Goal: Check status: Check status

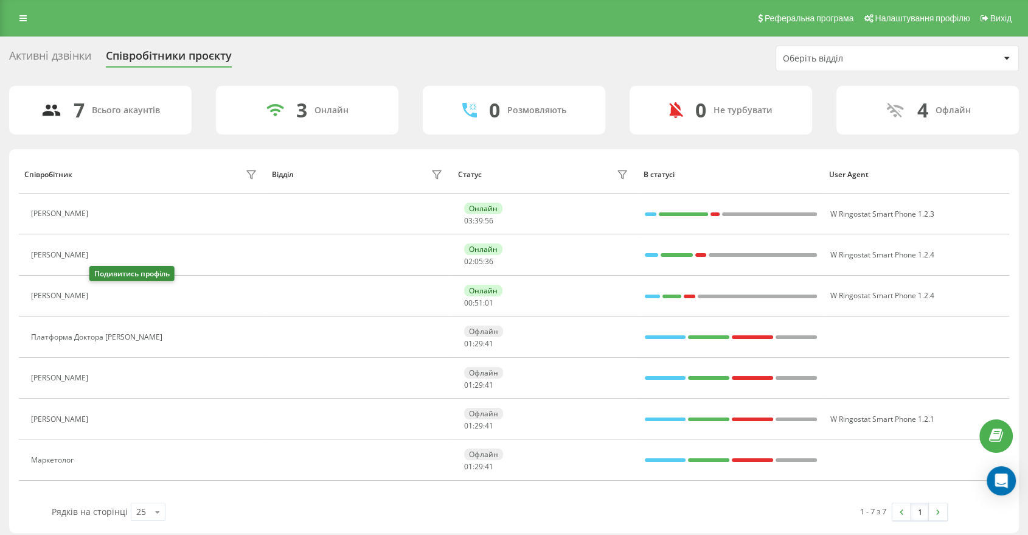
click at [97, 297] on icon at bounding box center [102, 296] width 10 height 10
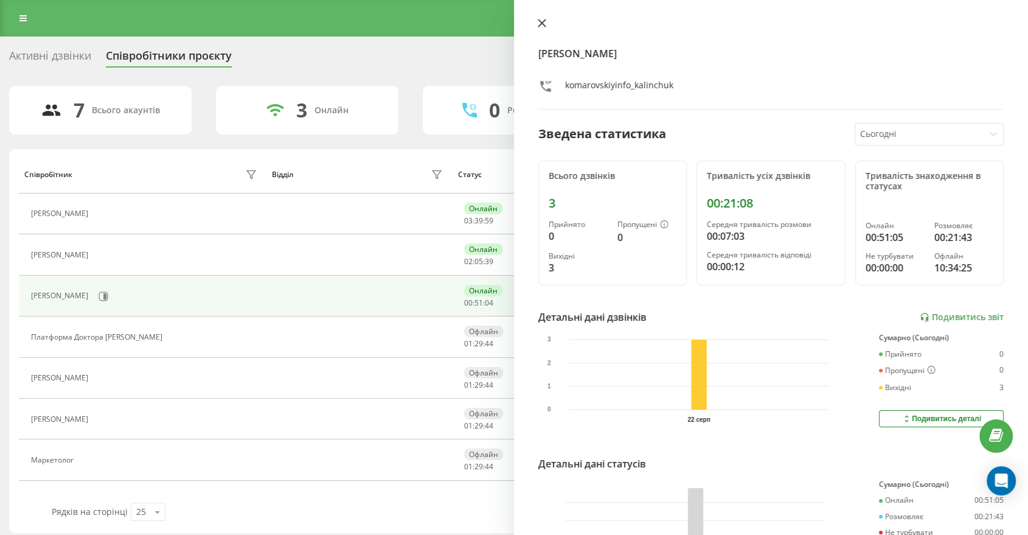
click at [539, 24] on icon at bounding box center [542, 23] width 9 height 9
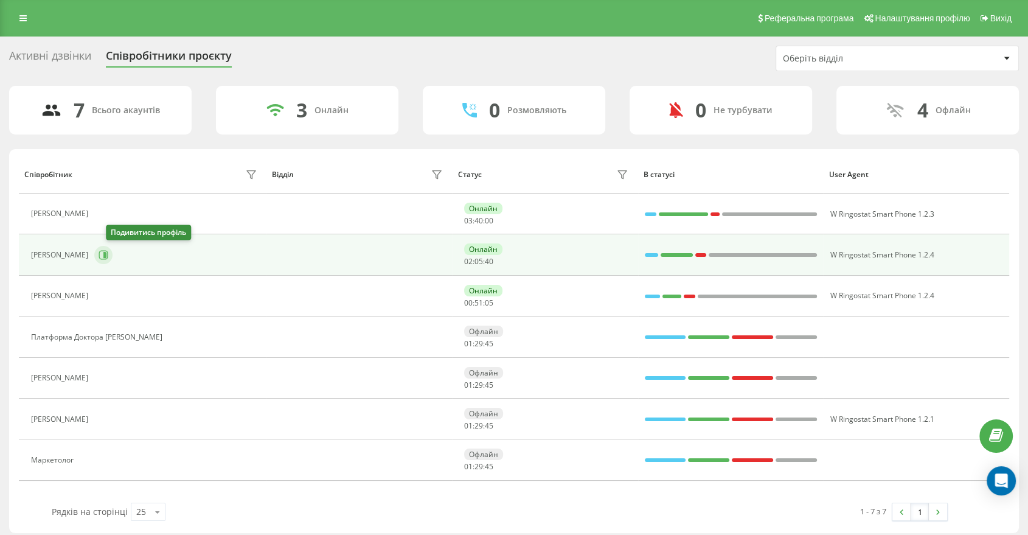
click at [106, 252] on icon at bounding box center [104, 255] width 3 height 6
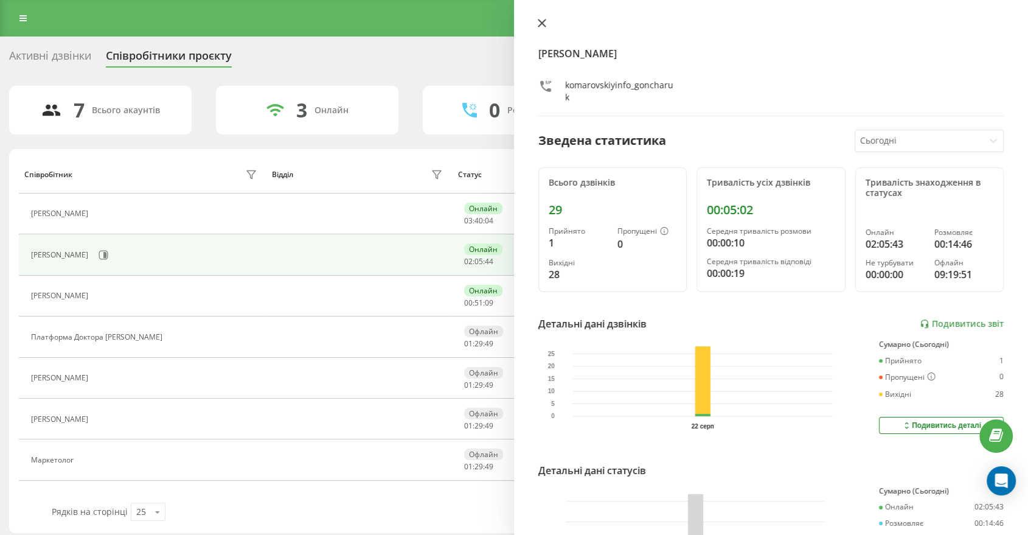
click at [539, 25] on icon at bounding box center [541, 22] width 7 height 7
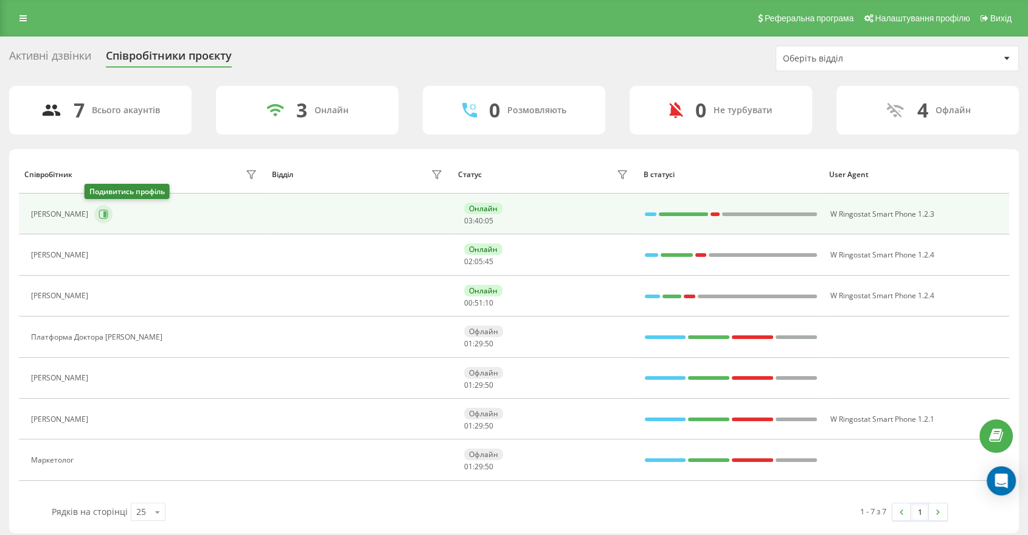
click at [100, 211] on button at bounding box center [103, 214] width 18 height 18
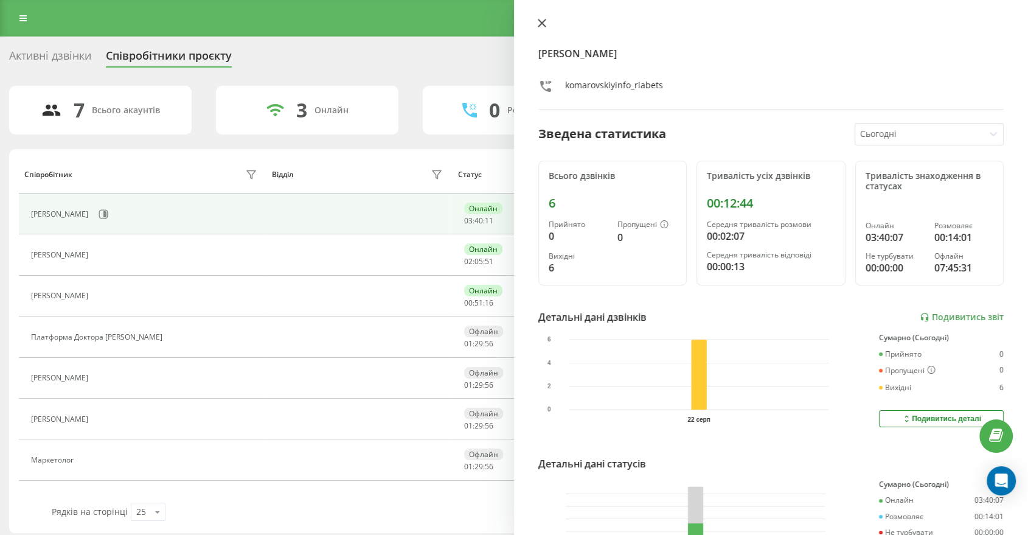
click at [542, 27] on button at bounding box center [542, 24] width 16 height 12
